Goal: Transaction & Acquisition: Purchase product/service

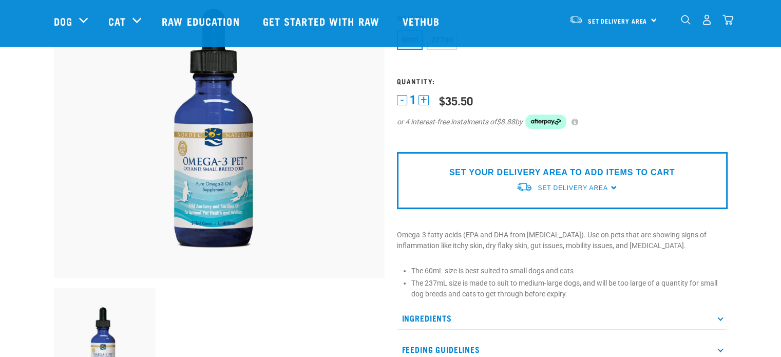
scroll to position [103, 0]
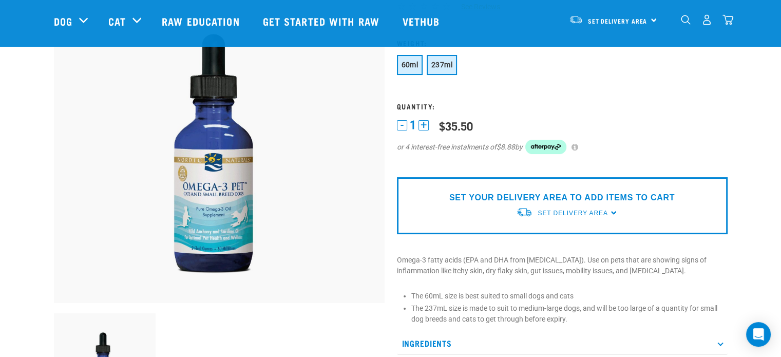
click at [447, 67] on span "237ml" at bounding box center [441, 65] width 21 height 8
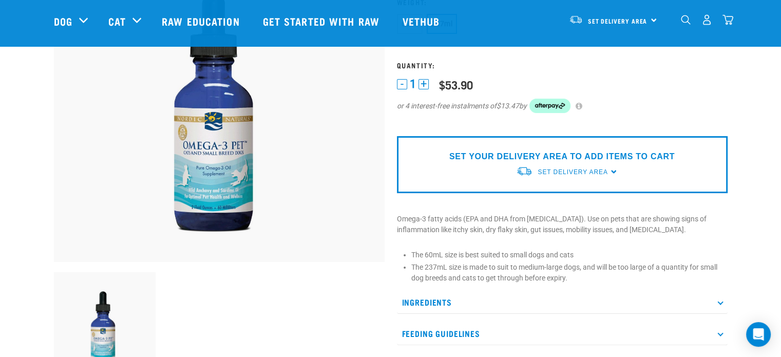
scroll to position [0, 0]
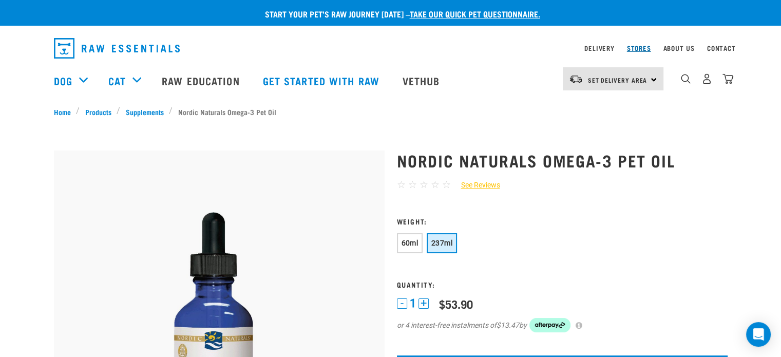
click at [636, 49] on link "Stores" at bounding box center [639, 48] width 24 height 4
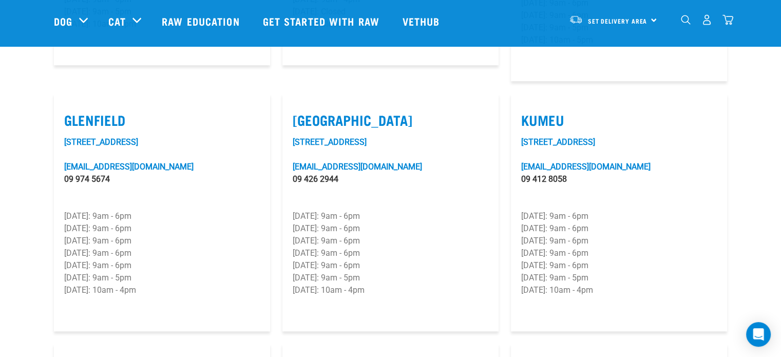
scroll to position [514, 0]
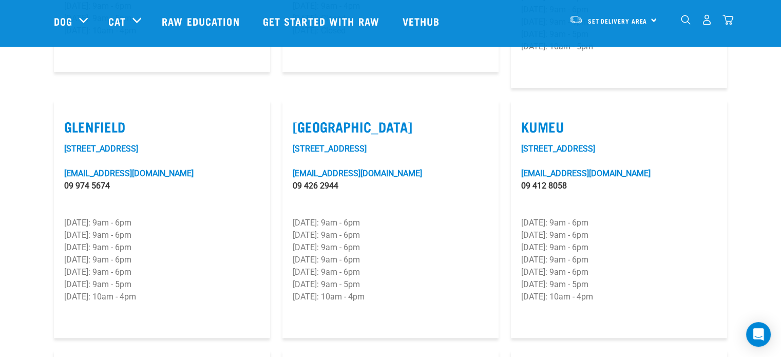
click at [316, 119] on label "Silverdale" at bounding box center [391, 127] width 196 height 16
click at [299, 110] on input "Silverdale" at bounding box center [296, 113] width 7 height 7
checkbox input "true"
click at [422, 278] on p "Saturday: 9am - 5pm" at bounding box center [391, 284] width 196 height 12
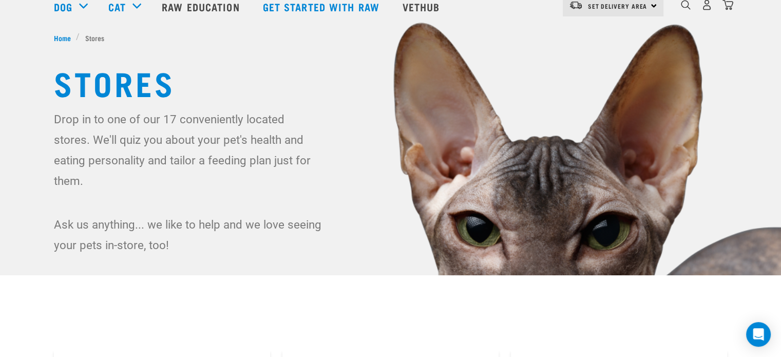
scroll to position [0, 0]
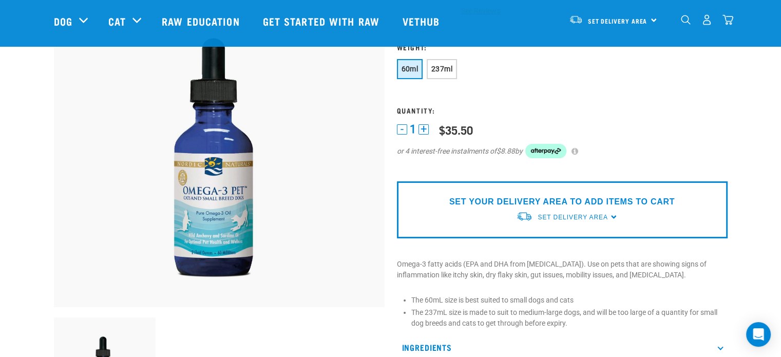
scroll to position [103, 0]
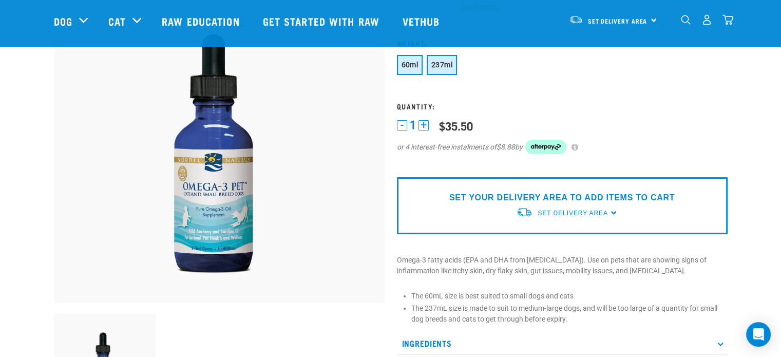
click at [449, 66] on span "237ml" at bounding box center [441, 65] width 21 height 8
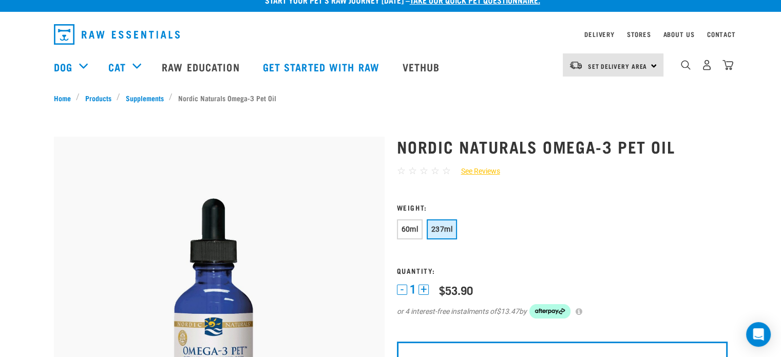
scroll to position [0, 0]
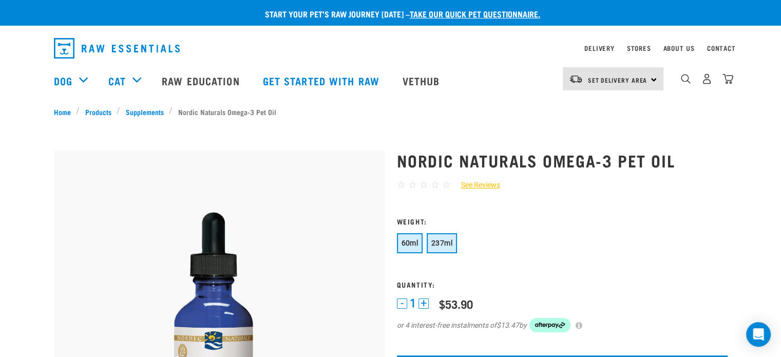
click at [403, 244] on span "60ml" at bounding box center [410, 243] width 17 height 8
click at [441, 243] on span "237ml" at bounding box center [441, 243] width 21 height 8
